Goal: Information Seeking & Learning: Learn about a topic

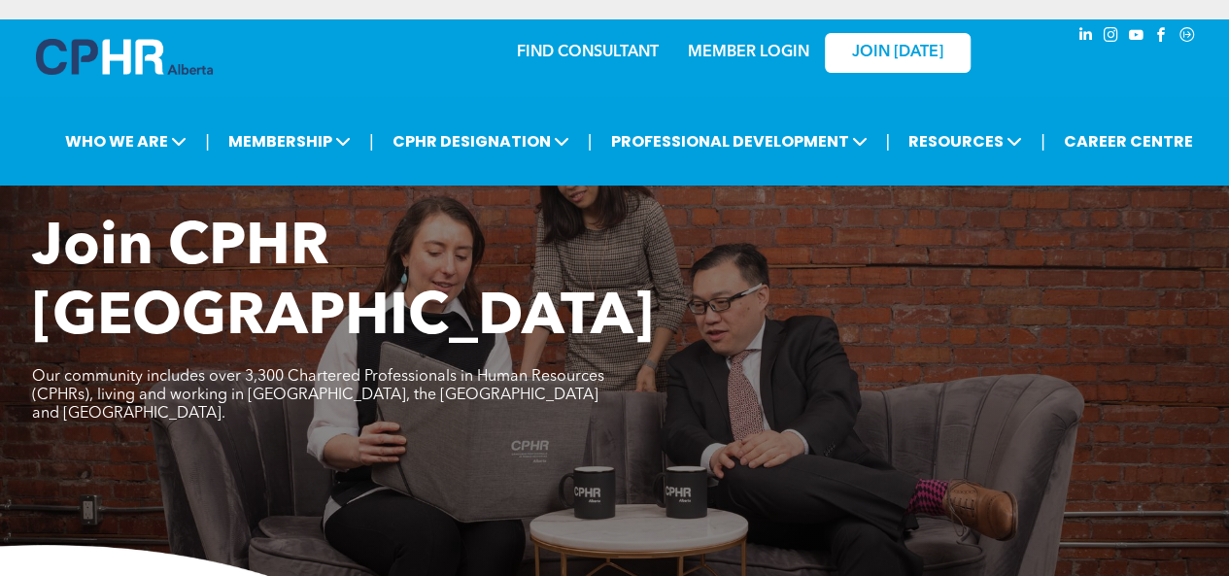
click at [1193, 175] on div at bounding box center [1133, 178] width 151 height 38
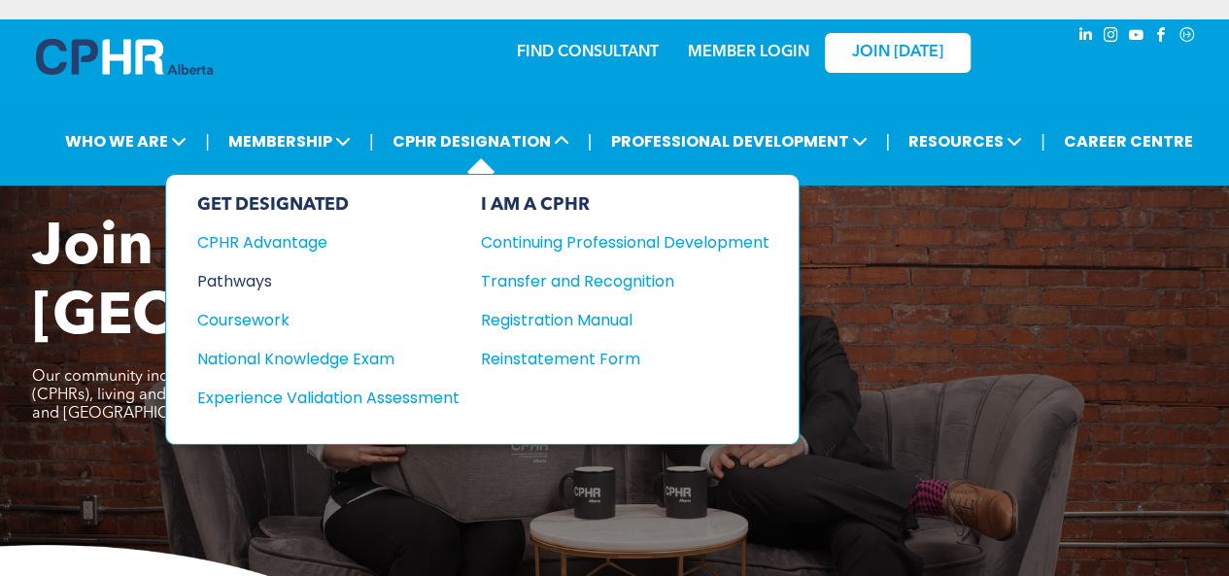
click at [228, 286] on div "Pathways" at bounding box center [315, 281] width 236 height 24
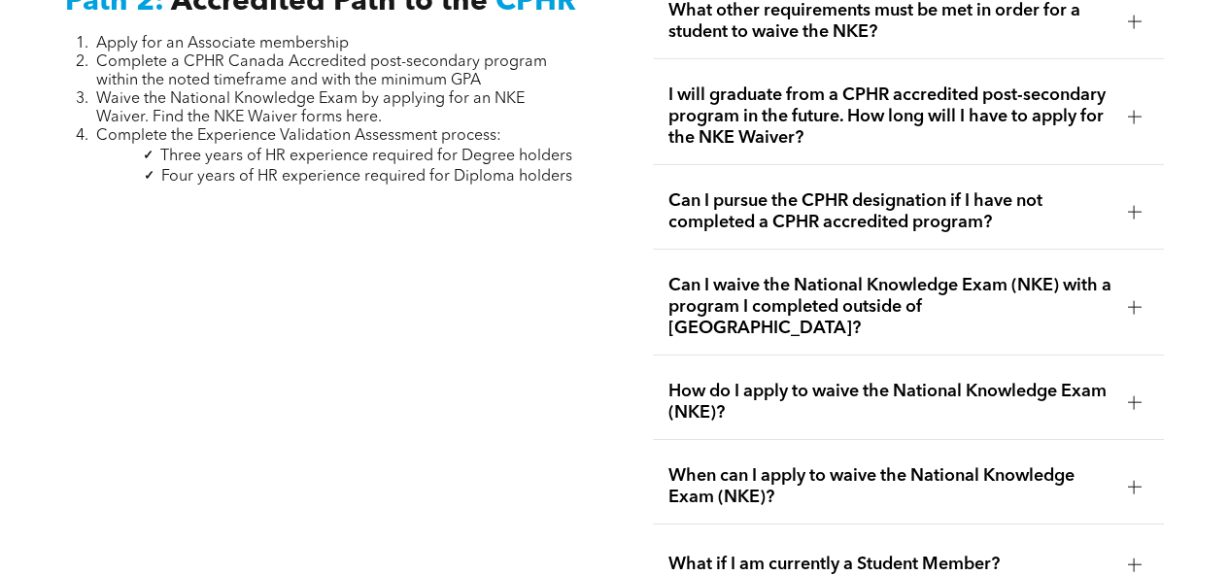
scroll to position [3206, 0]
